Goal: Task Accomplishment & Management: Manage account settings

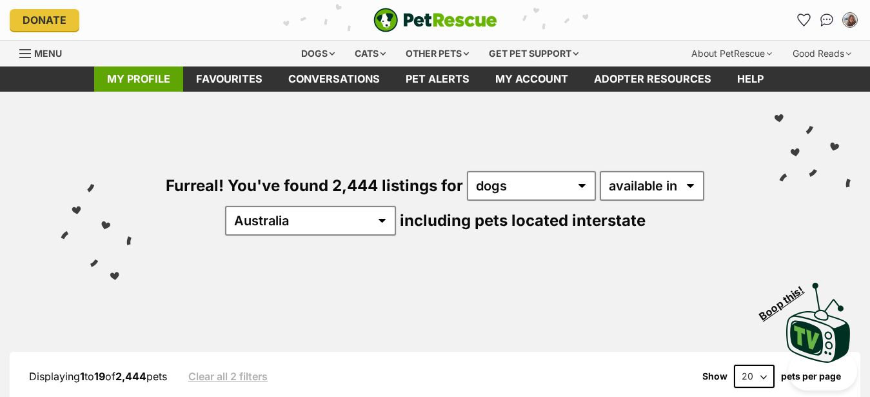
click at [156, 76] on link "My profile" at bounding box center [138, 78] width 89 height 25
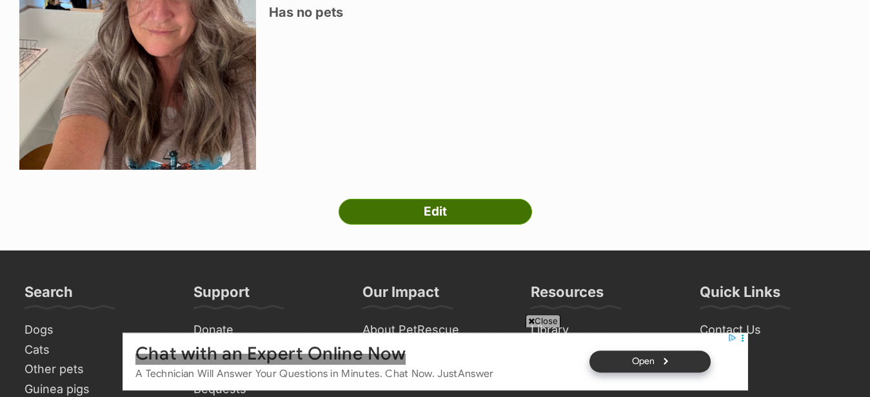
scroll to position [329, 0]
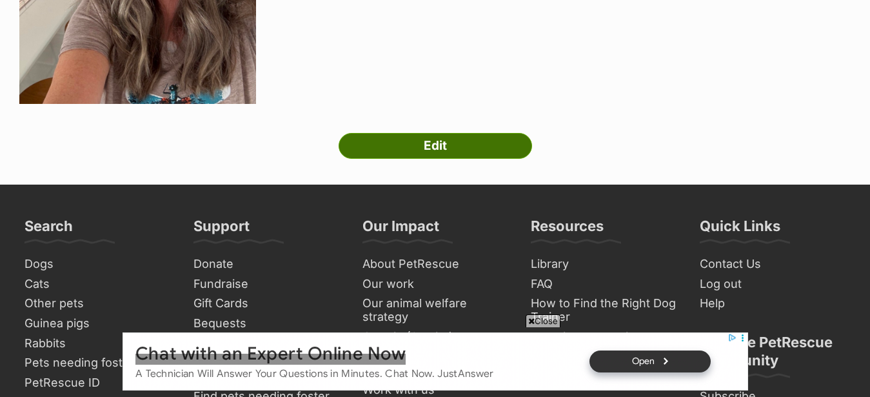
click at [447, 159] on link "Edit" at bounding box center [436, 146] width 194 height 26
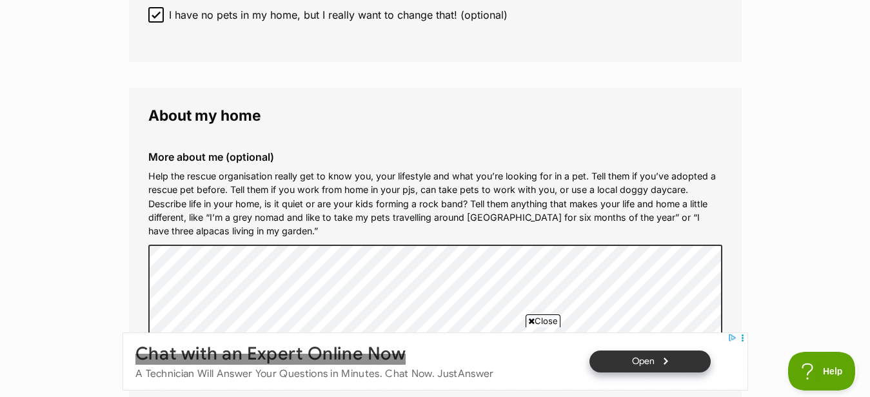
click at [540, 318] on span "Close" at bounding box center [543, 320] width 35 height 13
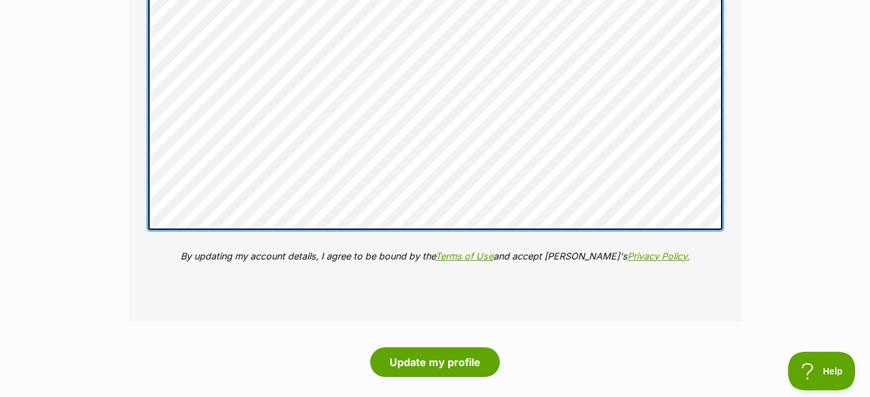
scroll to position [1711, 0]
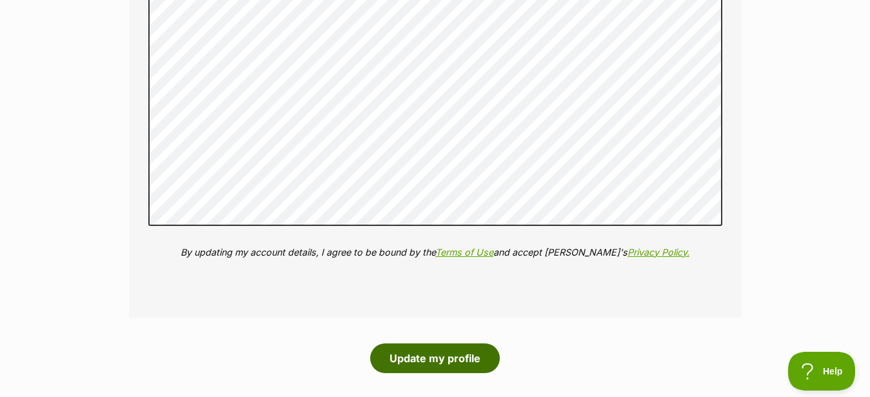
click at [462, 357] on button "Update my profile" at bounding box center [435, 358] width 130 height 30
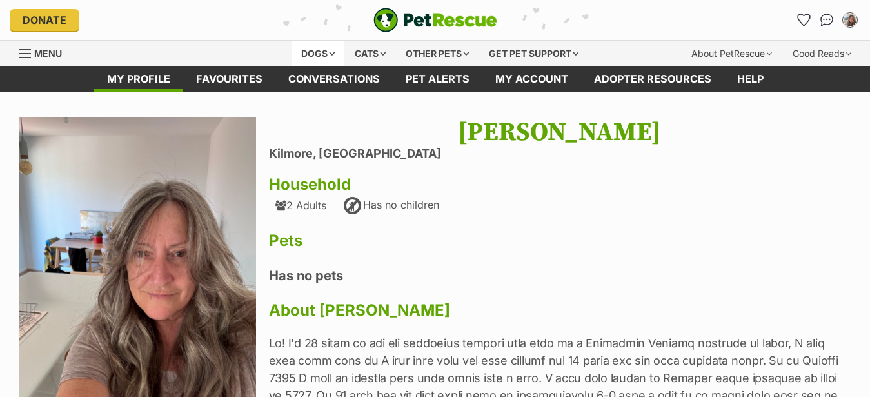
click at [320, 51] on div "Dogs" at bounding box center [318, 54] width 52 height 26
